Goal: Task Accomplishment & Management: Manage account settings

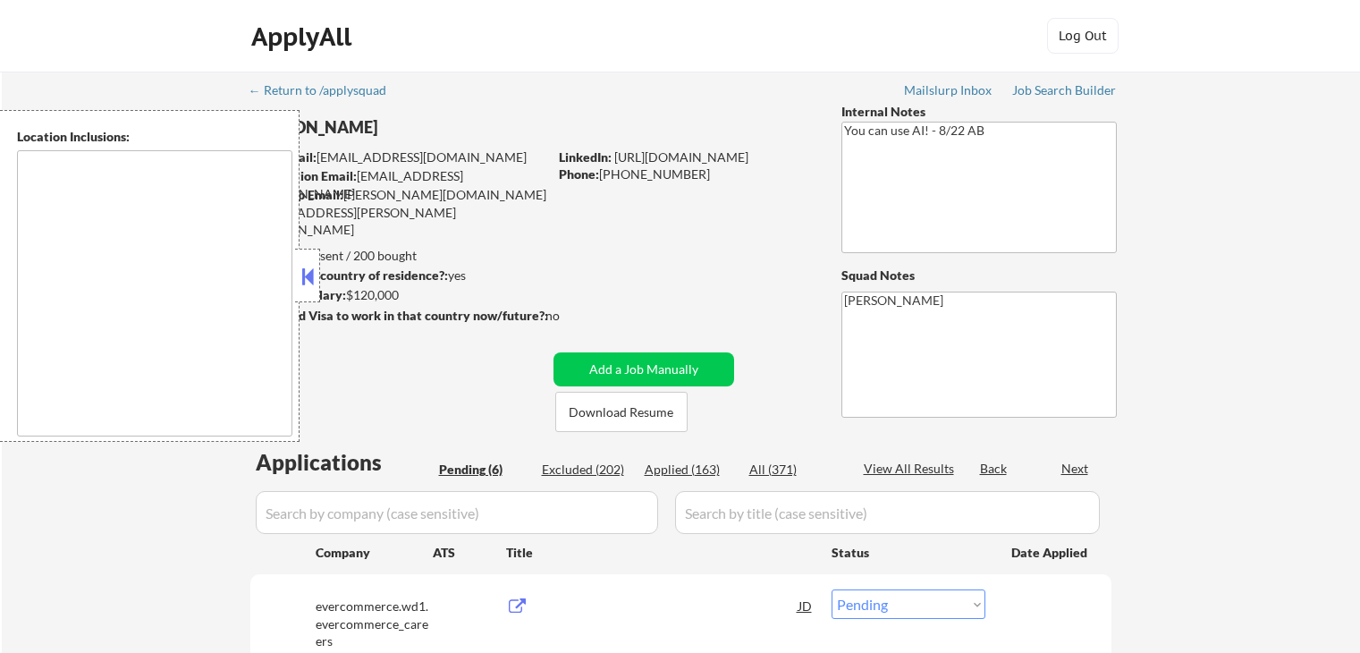
select select ""pending""
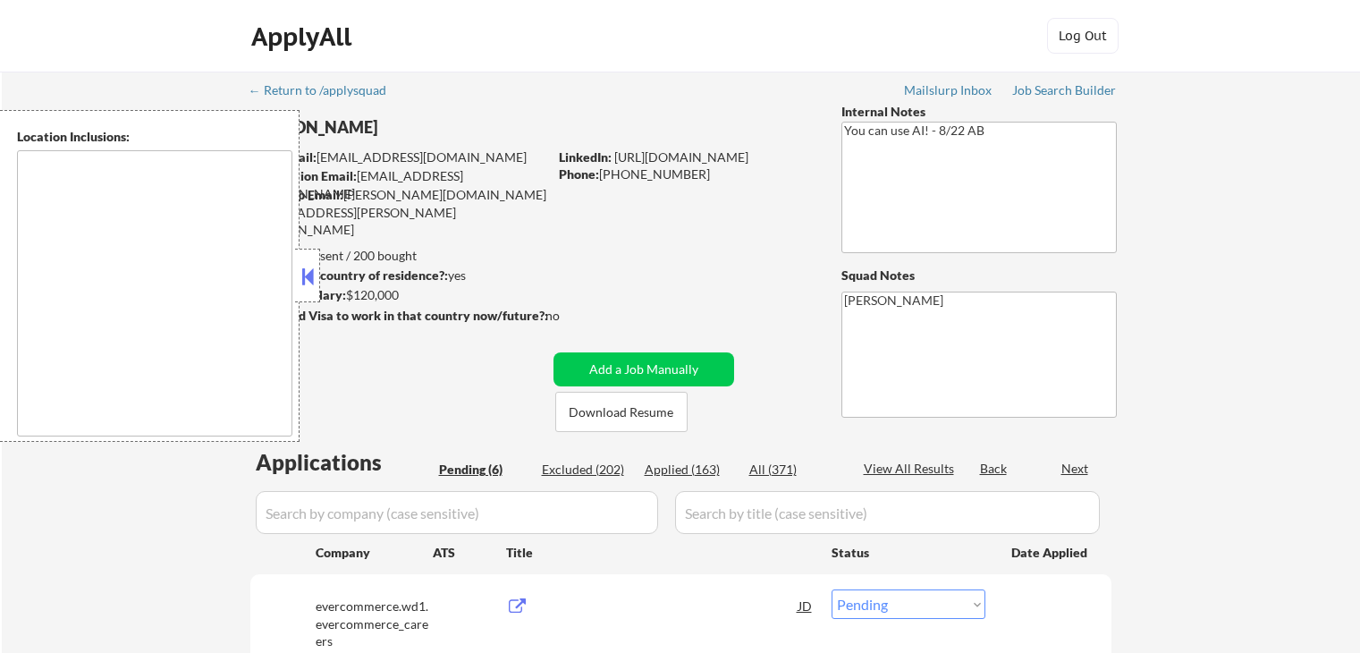
select select ""pending""
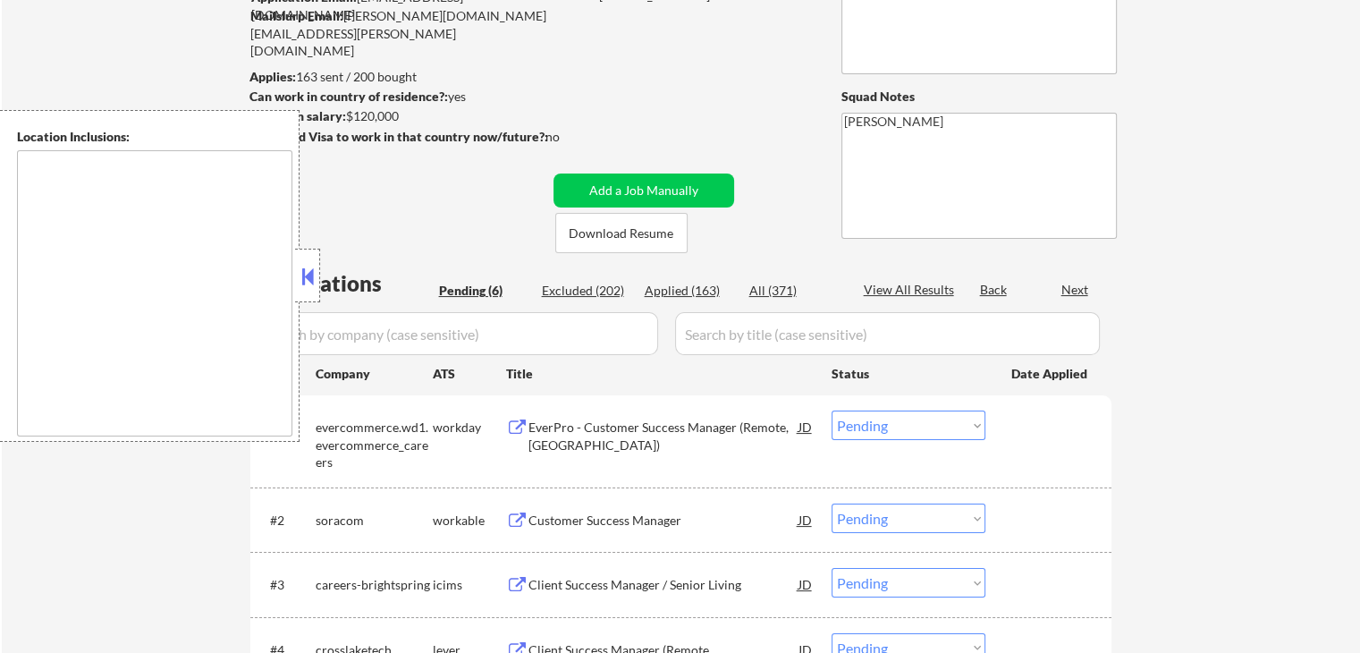
type textarea "[GEOGRAPHIC_DATA], [GEOGRAPHIC_DATA] [GEOGRAPHIC_DATA], [GEOGRAPHIC_DATA] [GEOG…"
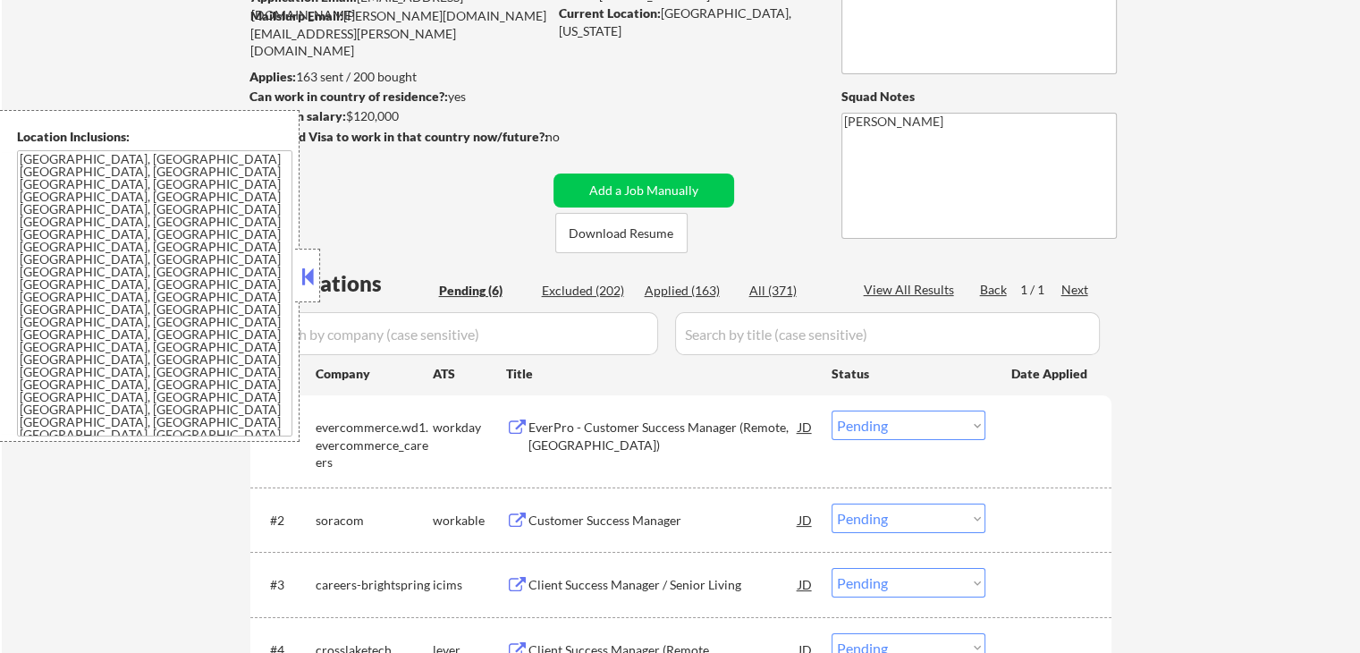
click at [275, 273] on textarea "[GEOGRAPHIC_DATA], [GEOGRAPHIC_DATA] [GEOGRAPHIC_DATA], [GEOGRAPHIC_DATA] [GEOG…" at bounding box center [154, 293] width 275 height 286
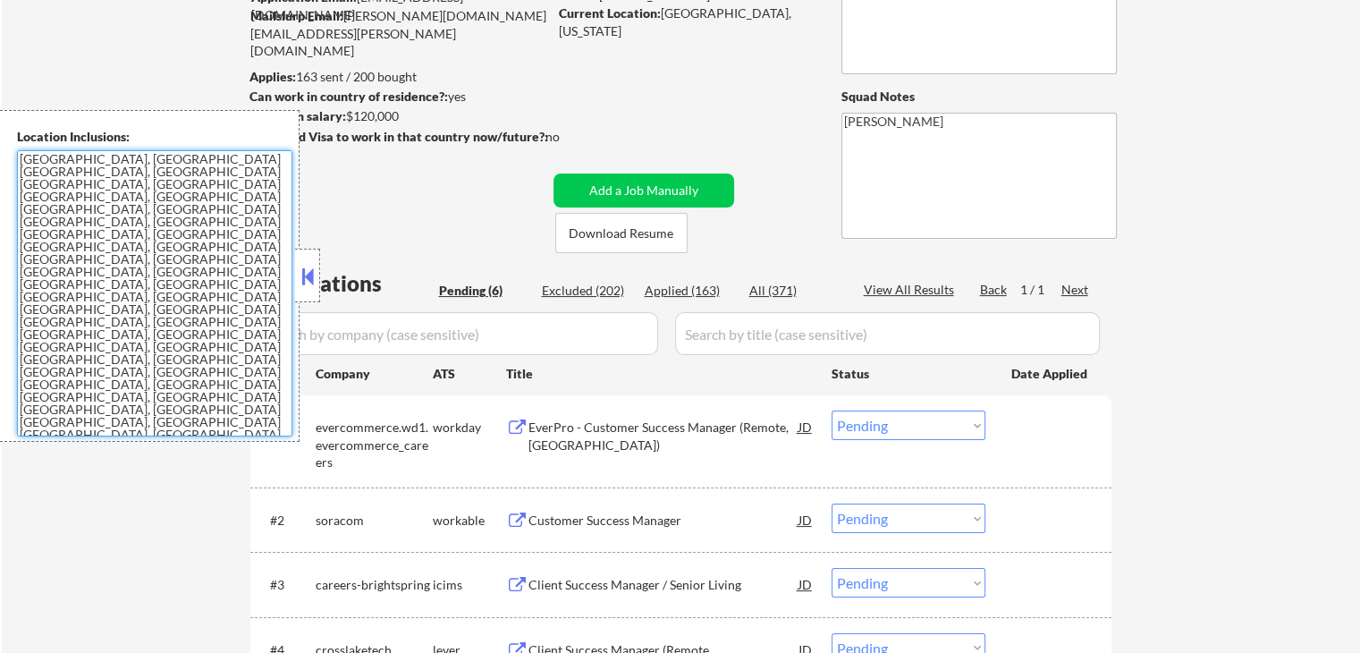
click at [310, 273] on button at bounding box center [308, 276] width 20 height 27
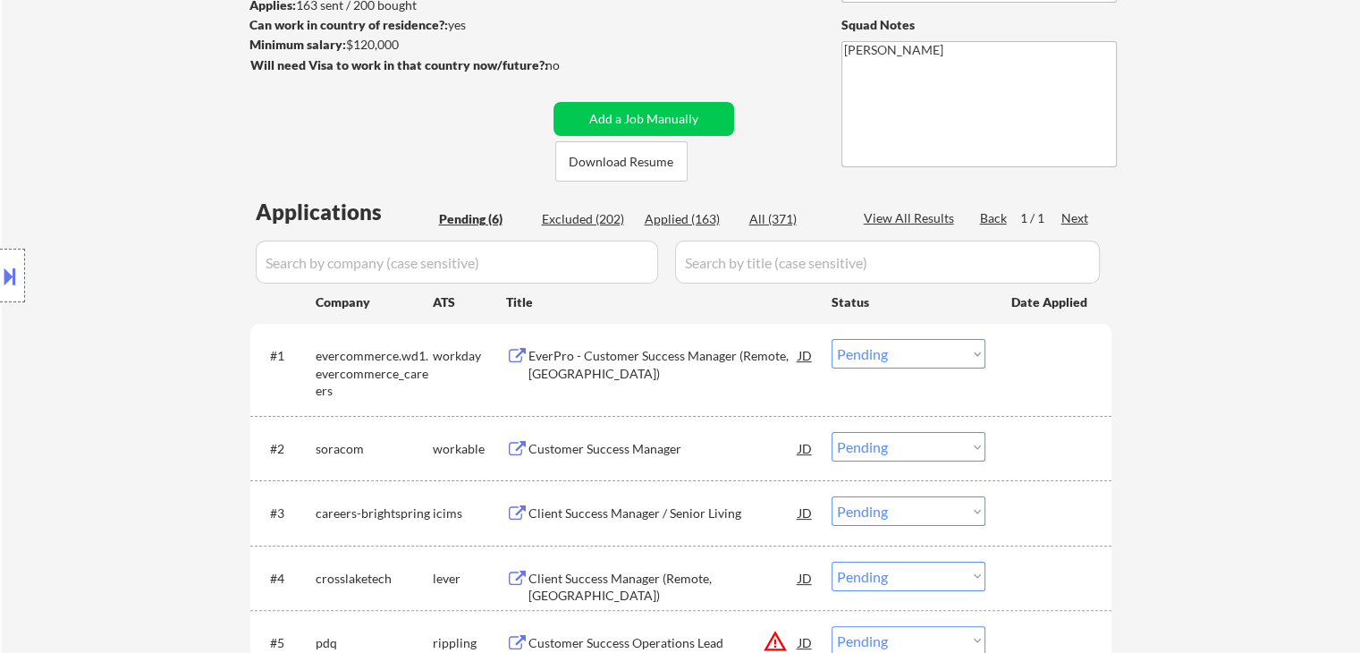
scroll to position [447, 0]
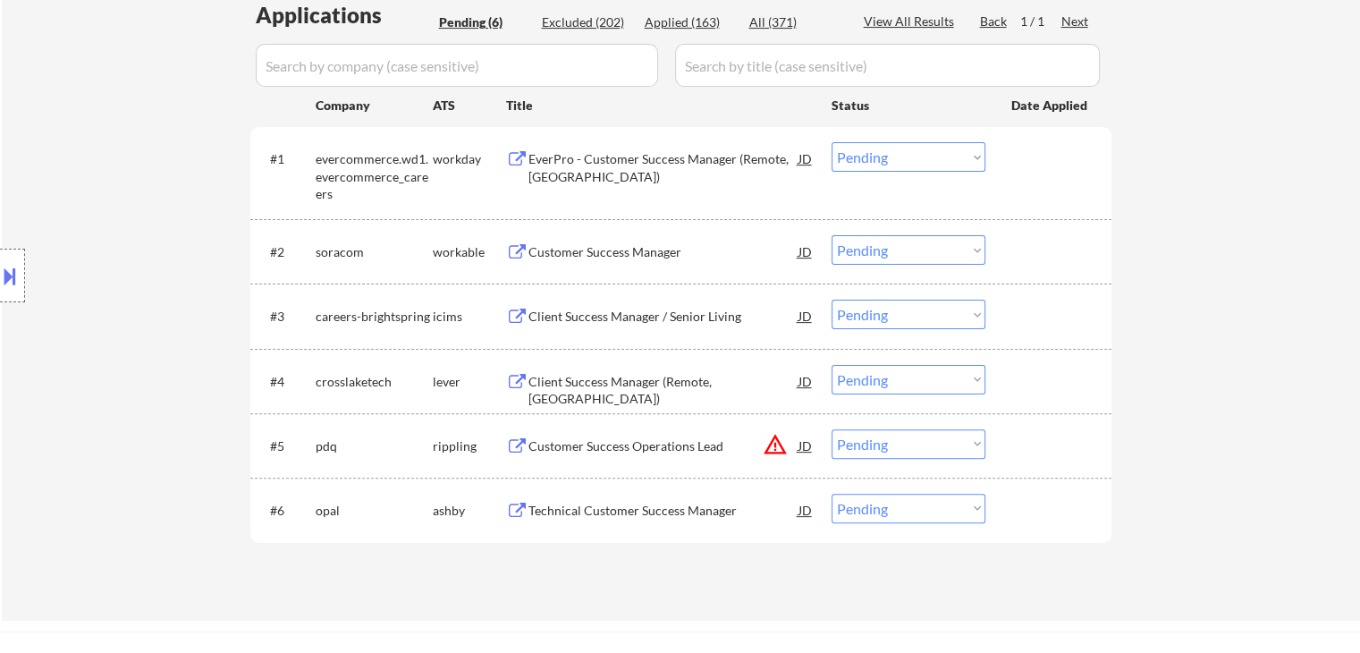
click at [511, 250] on button at bounding box center [517, 252] width 22 height 17
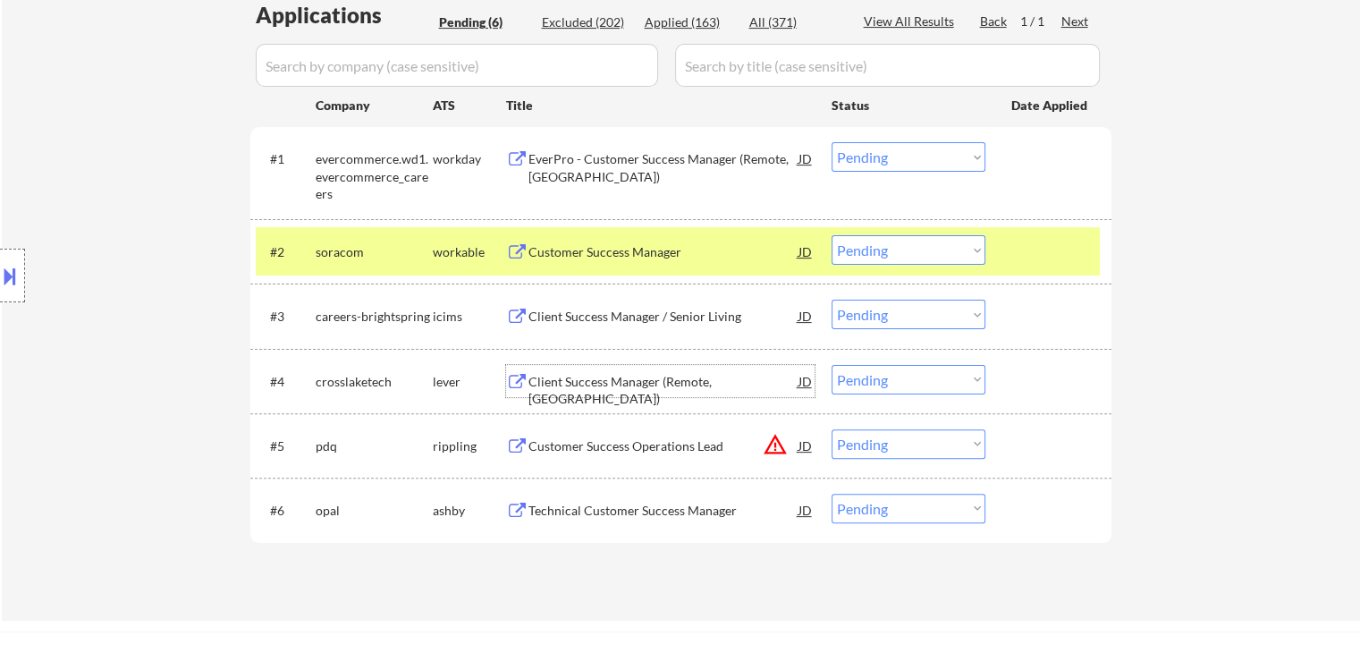
click at [544, 373] on div "Client Success Manager (Remote, [GEOGRAPHIC_DATA])" at bounding box center [663, 390] width 270 height 35
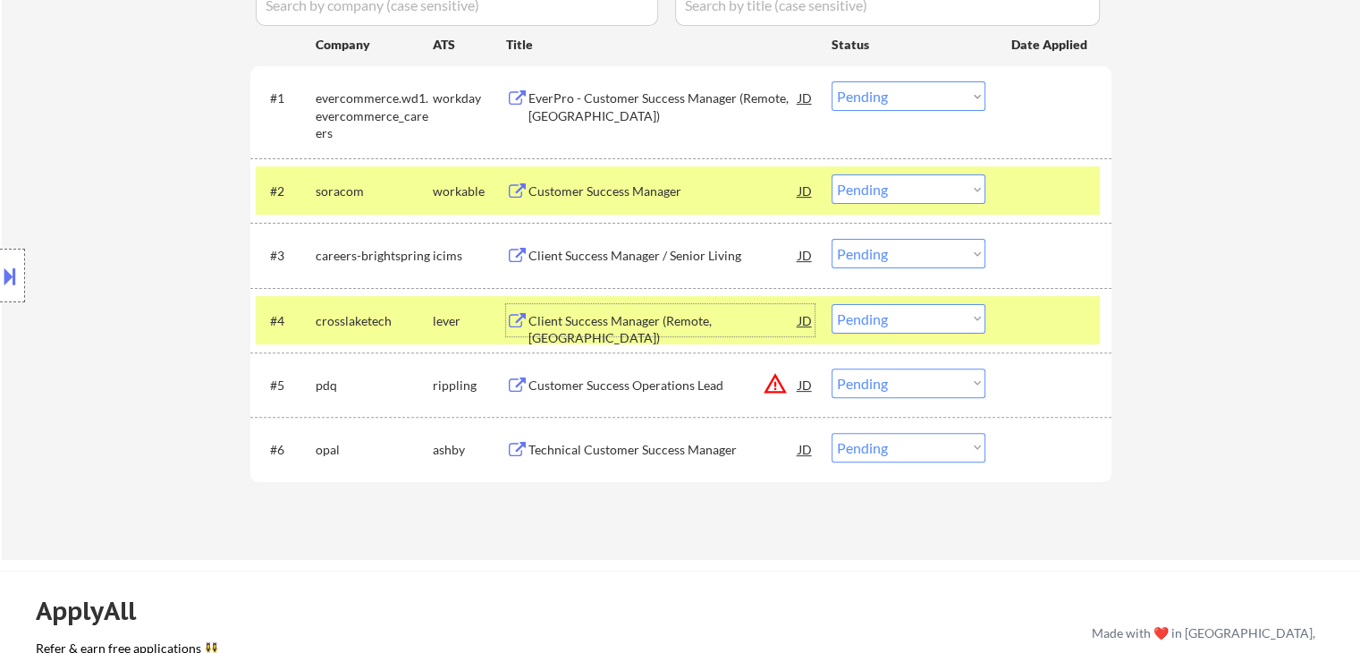
scroll to position [536, 0]
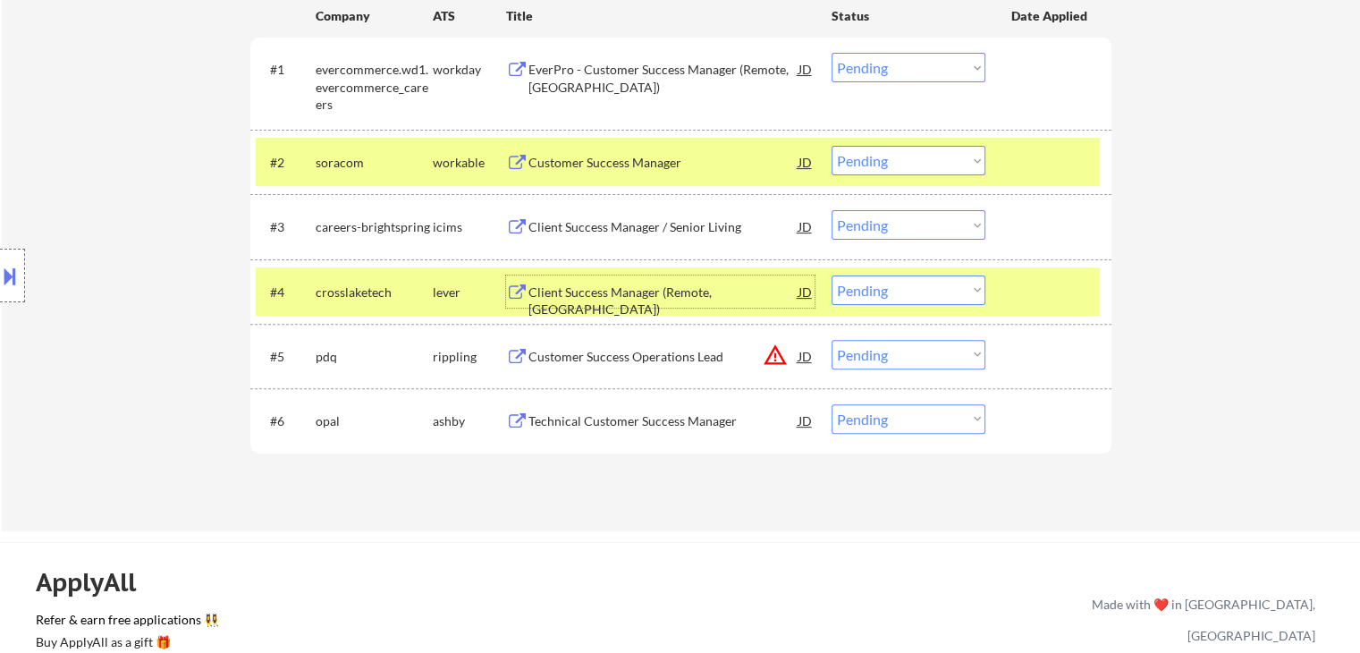
click at [905, 292] on select "Choose an option... Pending Applied Excluded (Questions) Excluded (Expired) Exc…" at bounding box center [908, 290] width 154 height 30
click at [831, 275] on select "Choose an option... Pending Applied Excluded (Questions) Excluded (Expired) Exc…" at bounding box center [908, 290] width 154 height 30
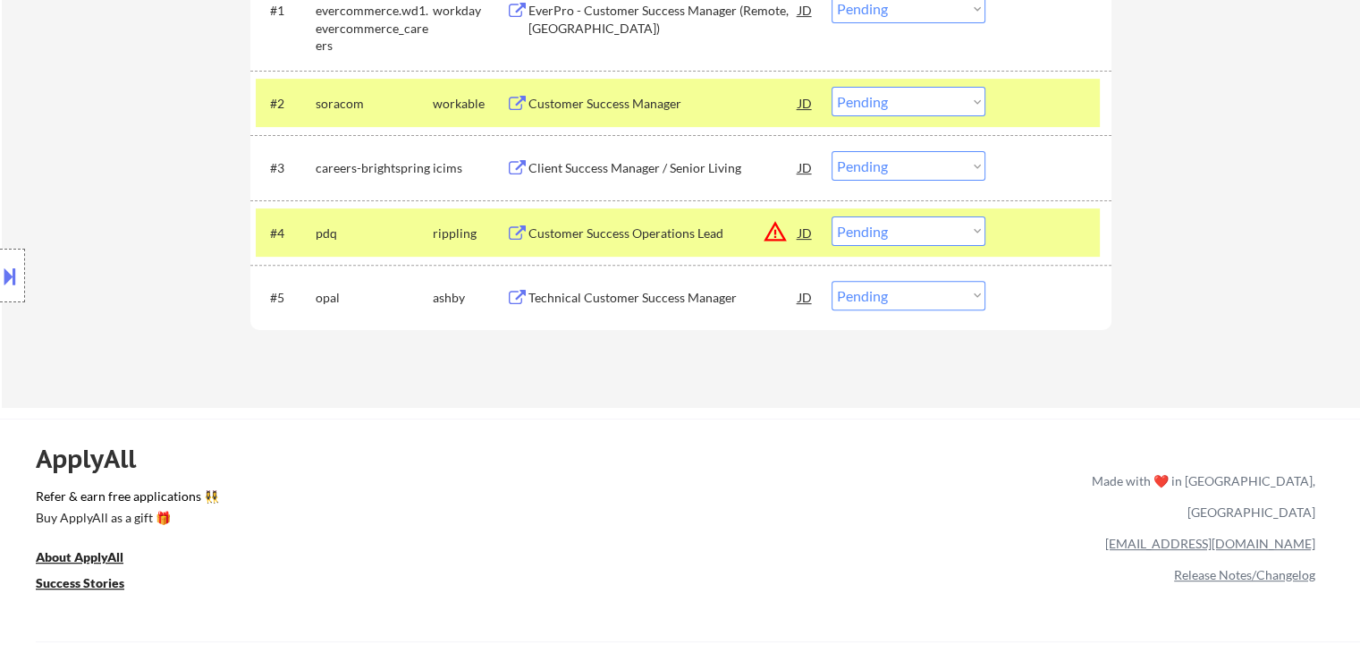
scroll to position [626, 0]
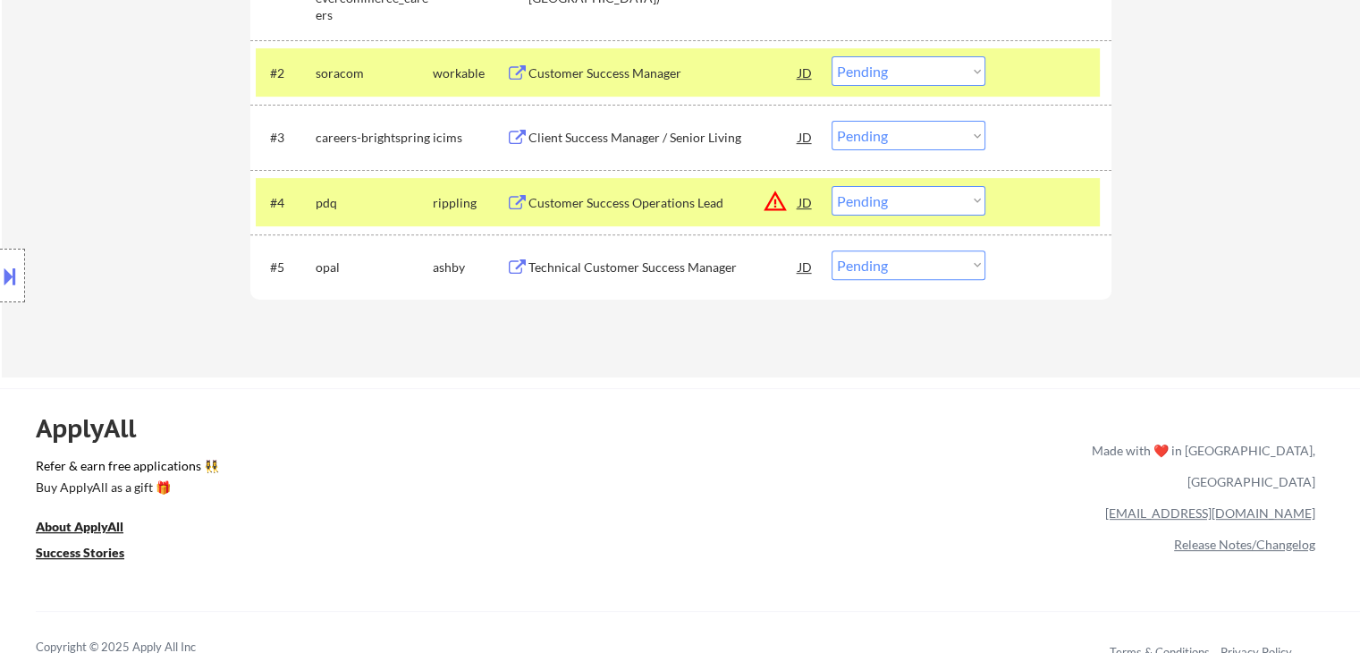
click at [582, 266] on div "Technical Customer Success Manager" at bounding box center [663, 267] width 270 height 18
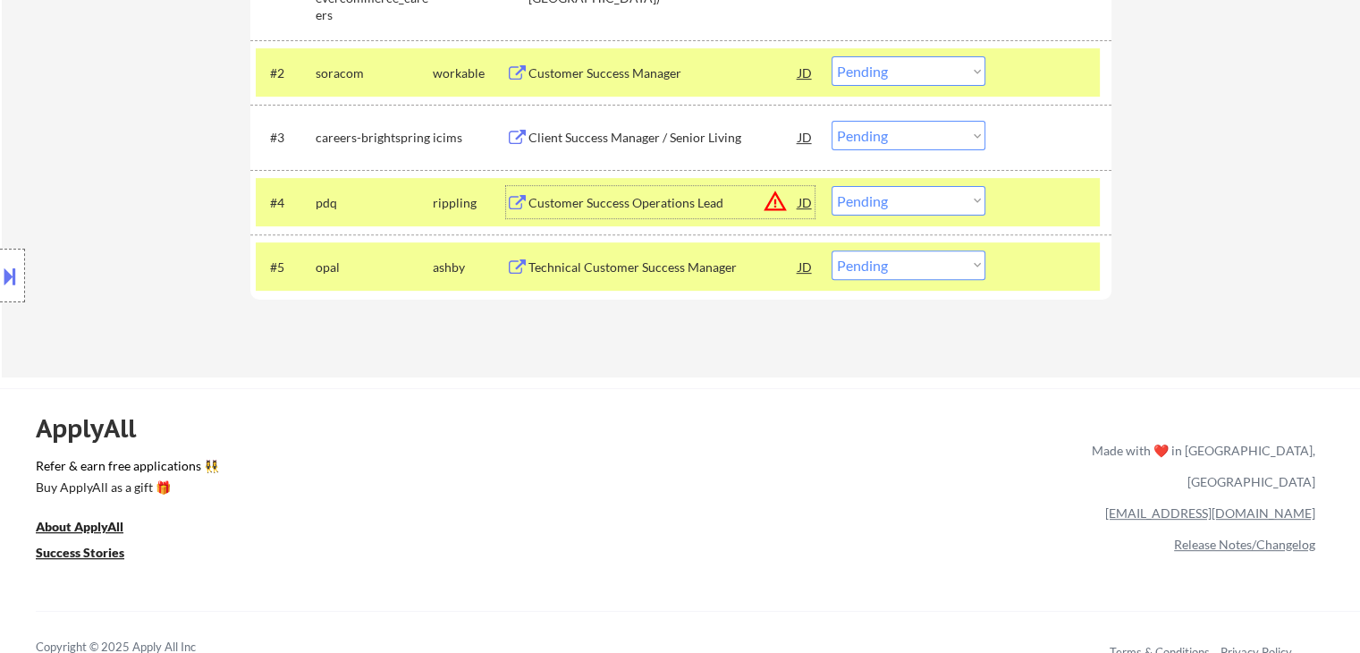
click at [614, 205] on div "Customer Success Operations Lead" at bounding box center [663, 203] width 270 height 18
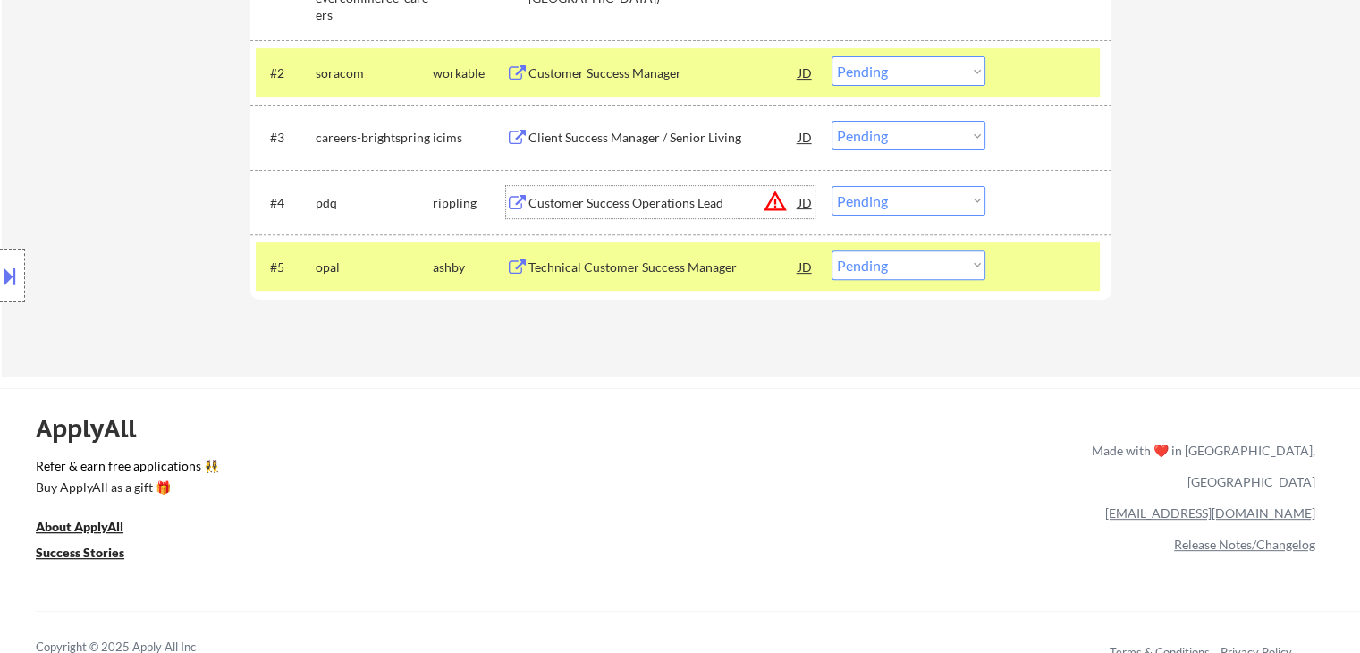
click at [654, 201] on div "Customer Success Operations Lead" at bounding box center [663, 203] width 270 height 18
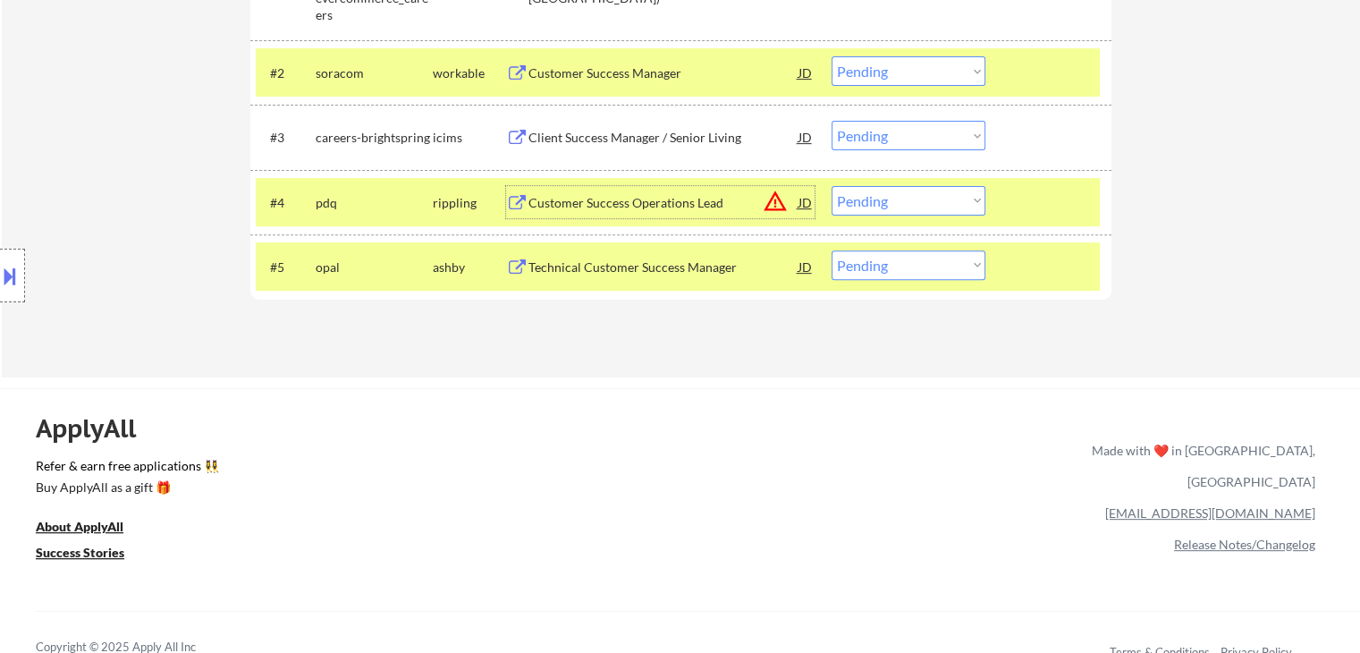
click at [882, 203] on select "Choose an option... Pending Applied Excluded (Questions) Excluded (Expired) Exc…" at bounding box center [908, 201] width 154 height 30
click at [831, 186] on select "Choose an option... Pending Applied Excluded (Questions) Excluded (Expired) Exc…" at bounding box center [908, 201] width 154 height 30
select select ""pending""
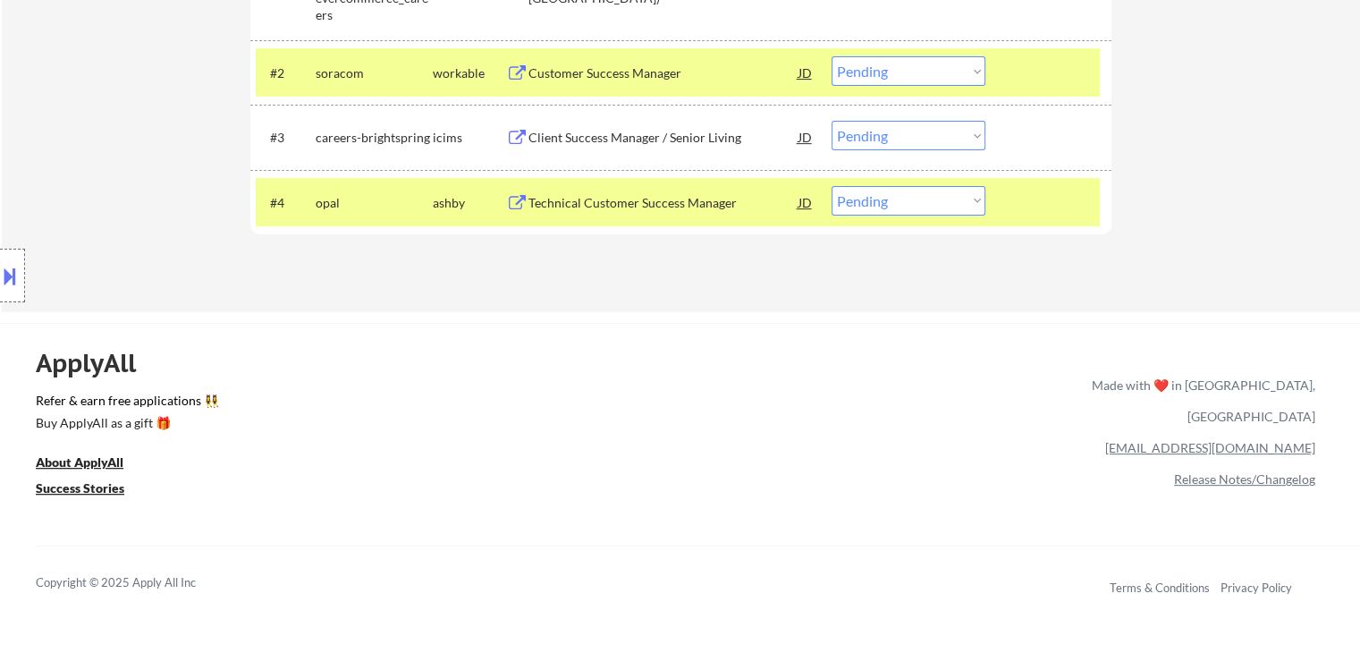
click at [544, 260] on div "Applications Pending (4) Excluded (202) Applied (165) All (371) View All Result…" at bounding box center [680, 49] width 861 height 457
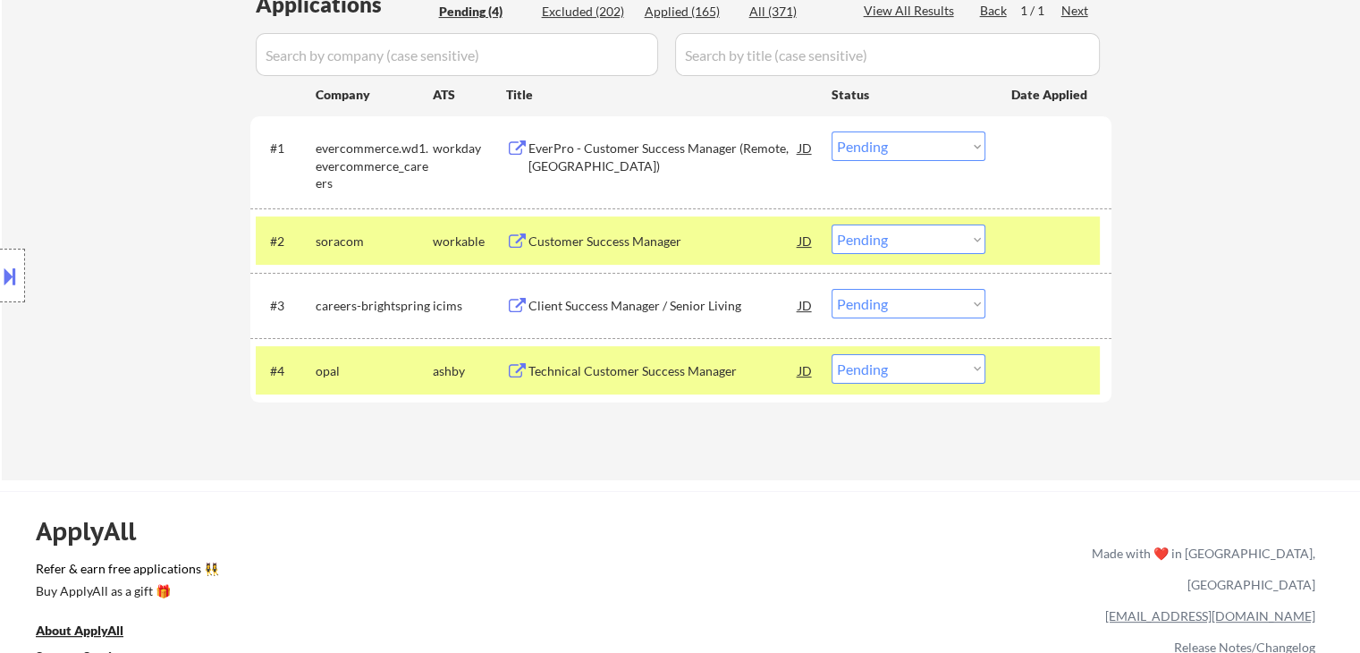
scroll to position [447, 0]
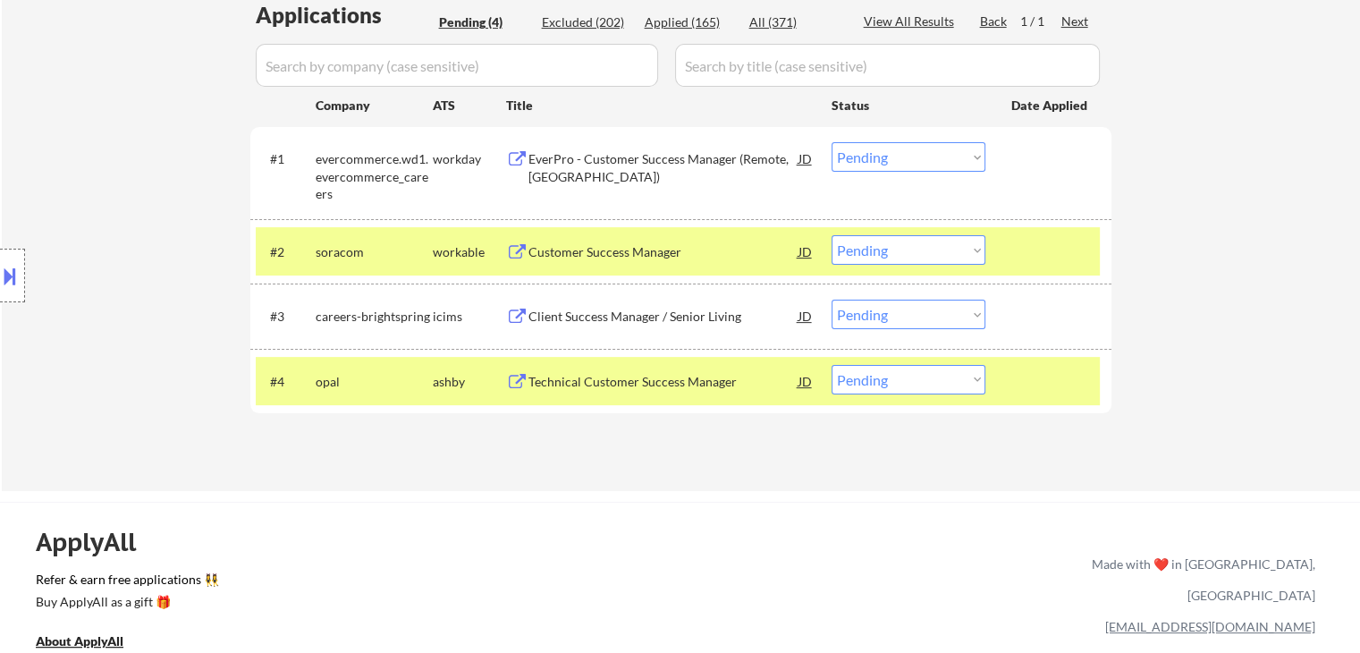
click at [549, 161] on div "EverPro - Customer Success Manager (Remote, [GEOGRAPHIC_DATA])" at bounding box center [663, 167] width 270 height 35
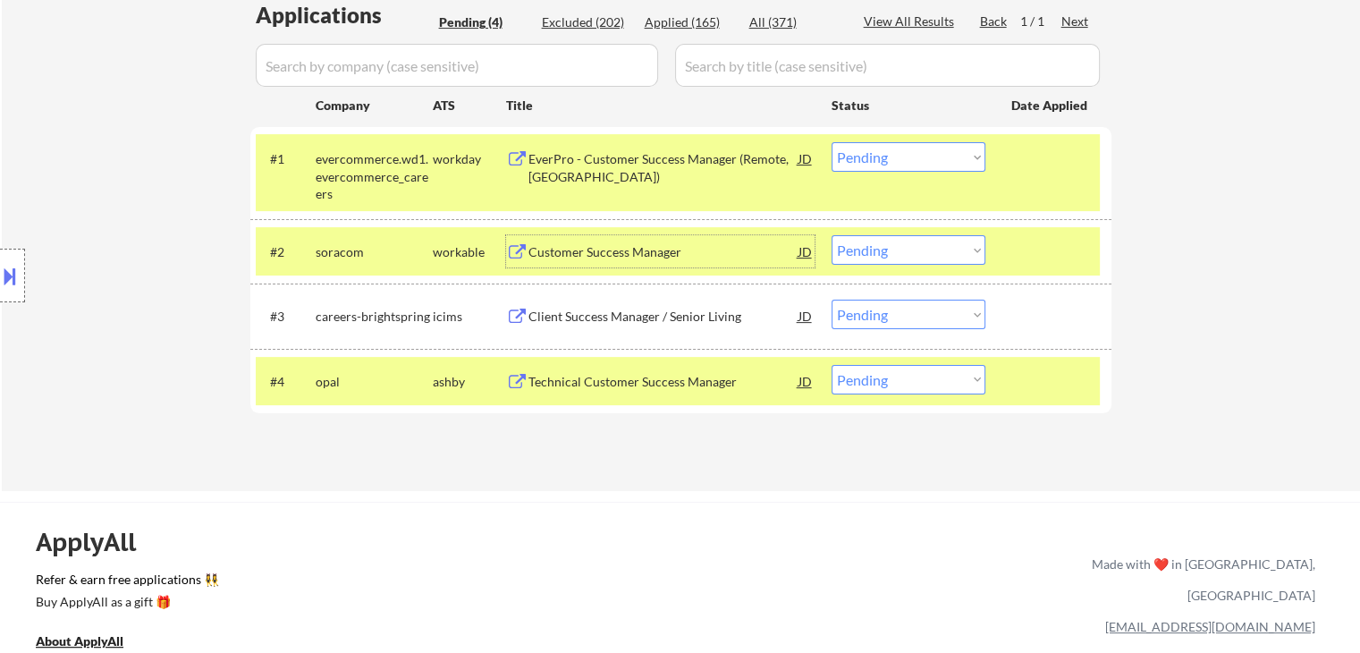
click at [557, 250] on div "Customer Success Manager" at bounding box center [663, 252] width 270 height 18
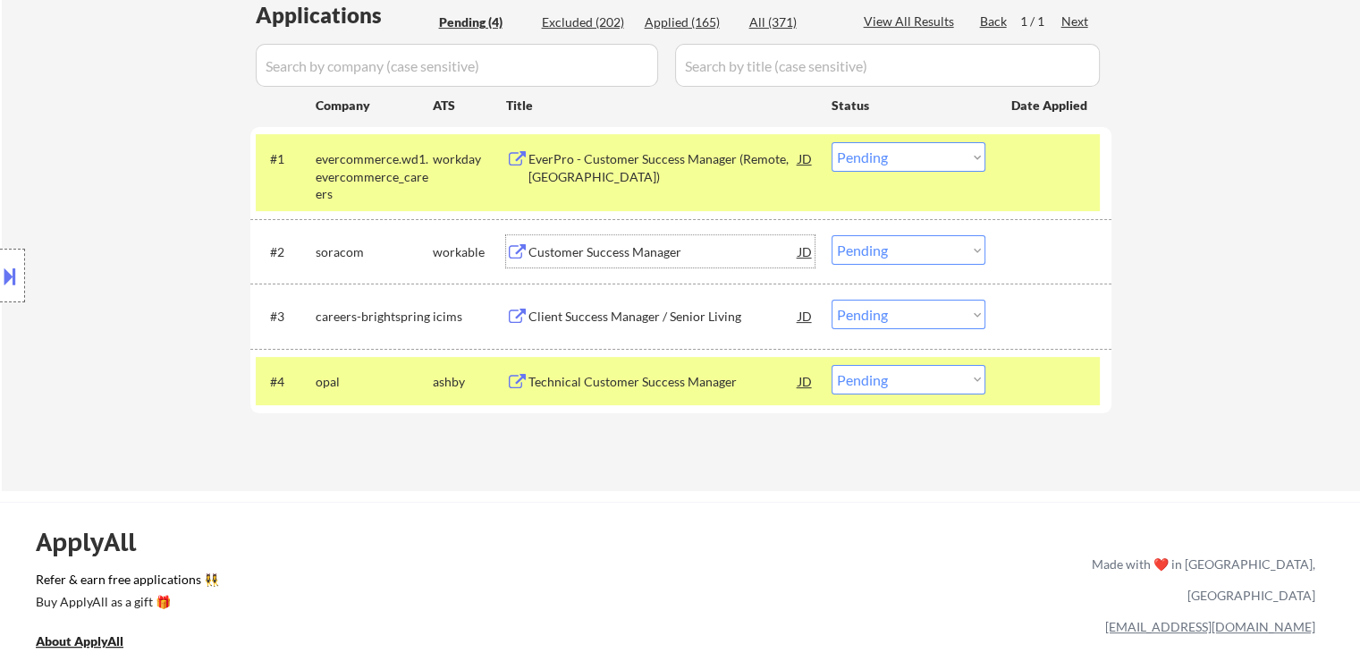
click at [885, 163] on select "Choose an option... Pending Applied Excluded (Questions) Excluded (Expired) Exc…" at bounding box center [908, 157] width 154 height 30
click at [831, 142] on select "Choose an option... Pending Applied Excluded (Questions) Excluded (Expired) Exc…" at bounding box center [908, 157] width 154 height 30
select select ""pending""
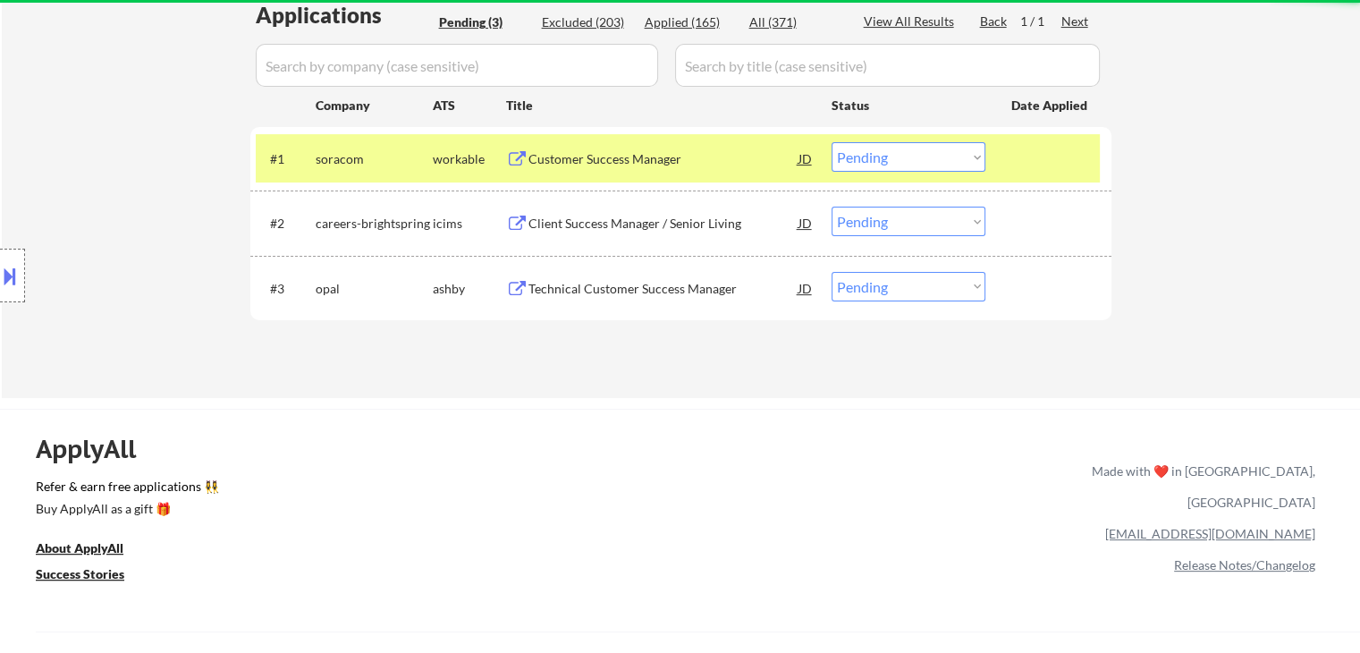
click at [903, 148] on select "Choose an option... Pending Applied Excluded (Questions) Excluded (Expired) Exc…" at bounding box center [908, 157] width 154 height 30
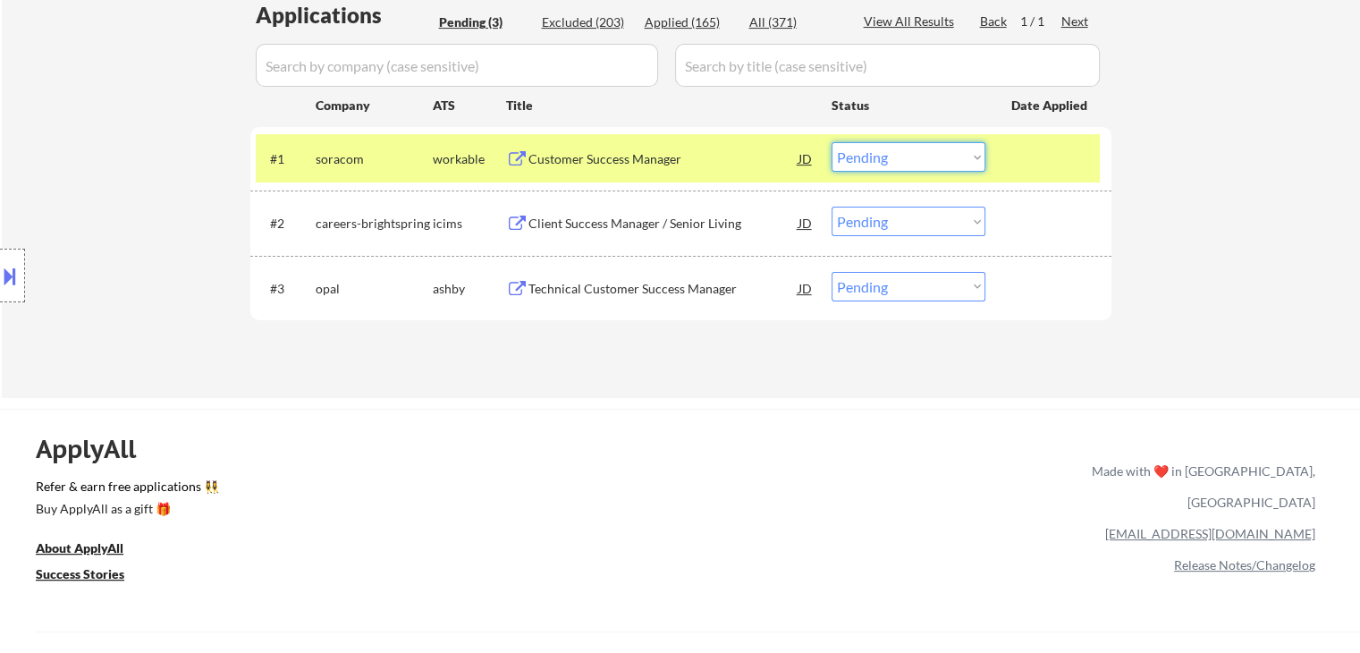
click at [495, 346] on div "Applications Pending (3) Excluded (203) Applied (165) All (371) View All Result…" at bounding box center [680, 182] width 861 height 364
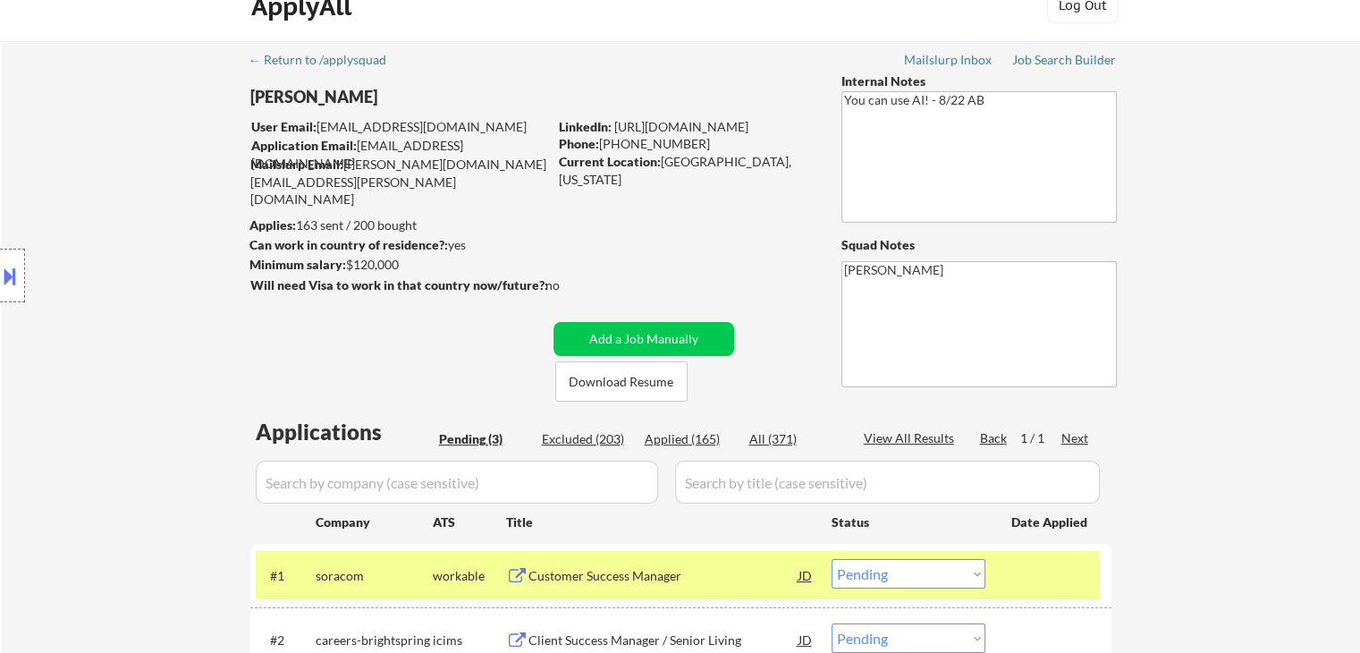
scroll to position [0, 0]
